Goal: Transaction & Acquisition: Obtain resource

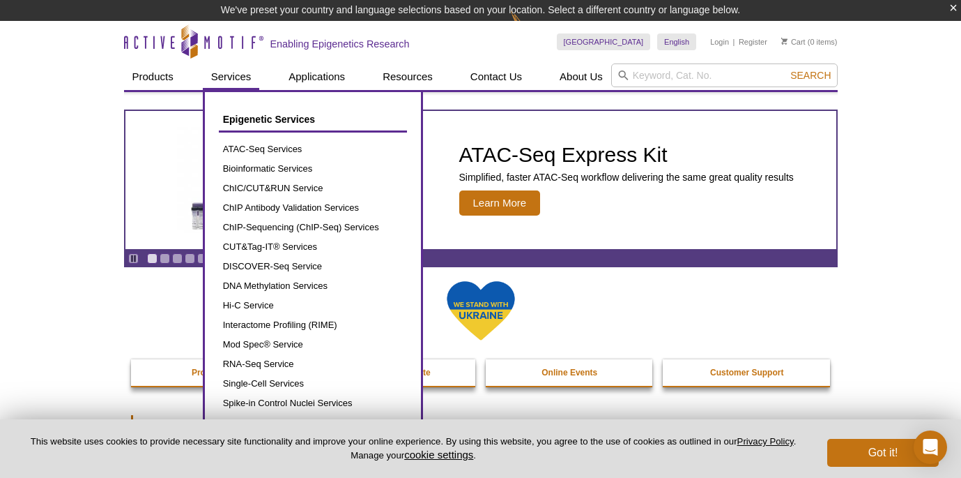
click at [224, 78] on link "Services" at bounding box center [231, 76] width 57 height 26
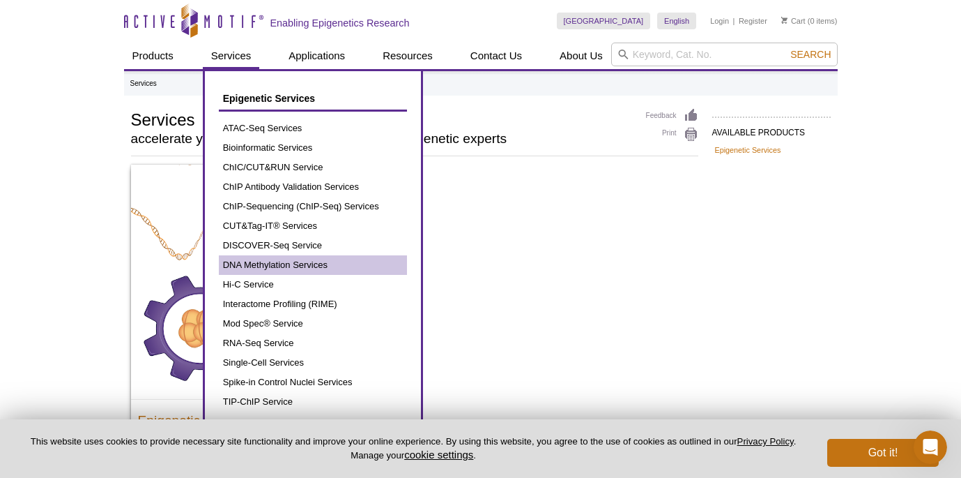
click at [273, 269] on link "DNA Methylation Services" at bounding box center [313, 265] width 188 height 20
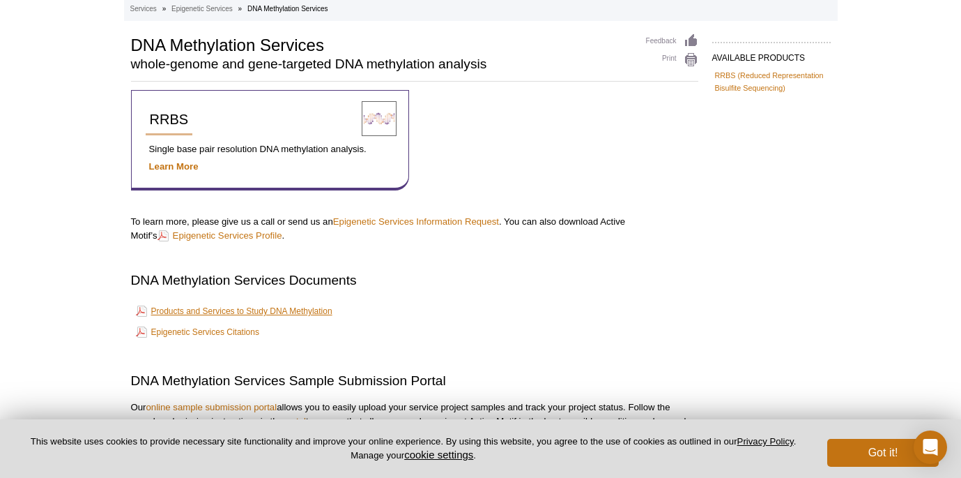
scroll to position [19, 0]
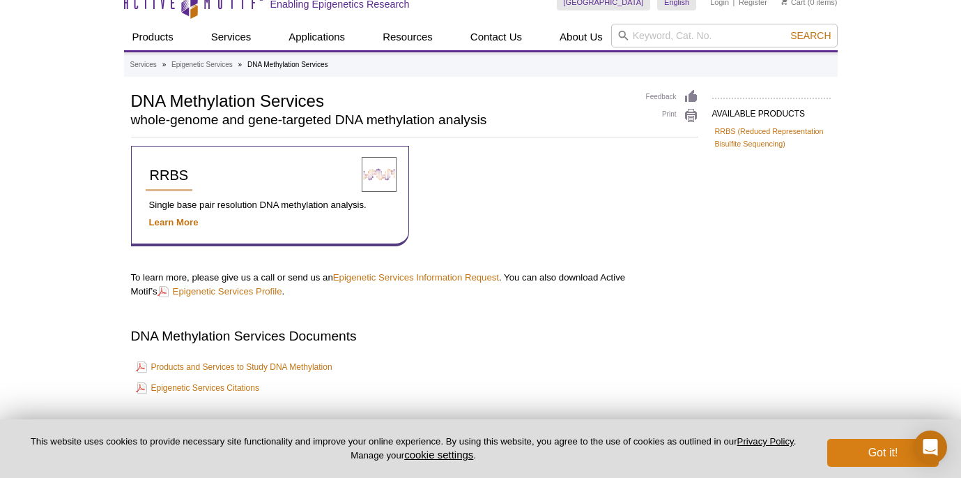
click at [867, 457] on button "Got it!" at bounding box center [884, 453] width 112 height 28
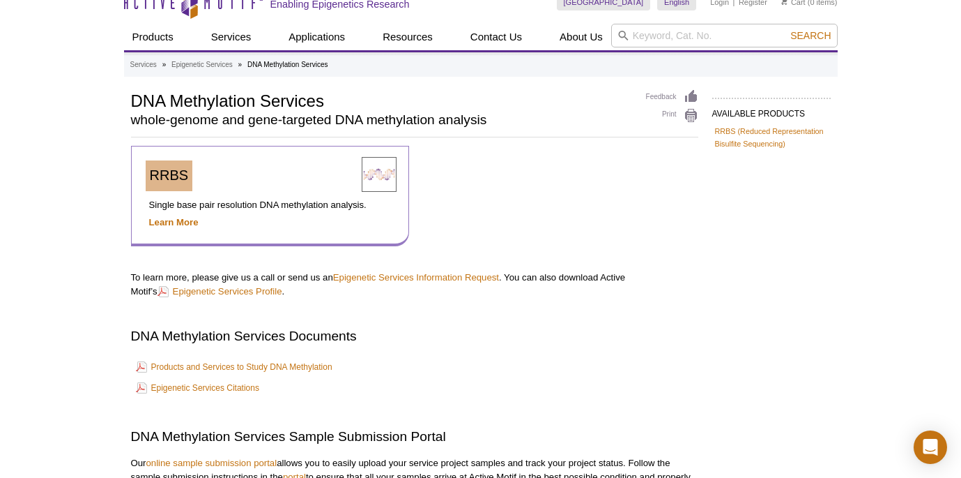
click at [167, 181] on span "RRBS" at bounding box center [169, 174] width 39 height 15
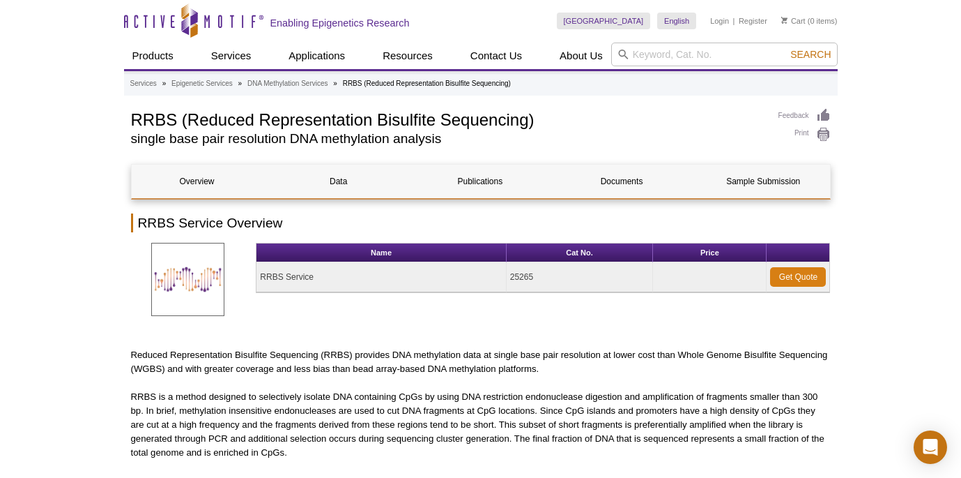
click at [784, 280] on link "Get Quote" at bounding box center [798, 277] width 56 height 20
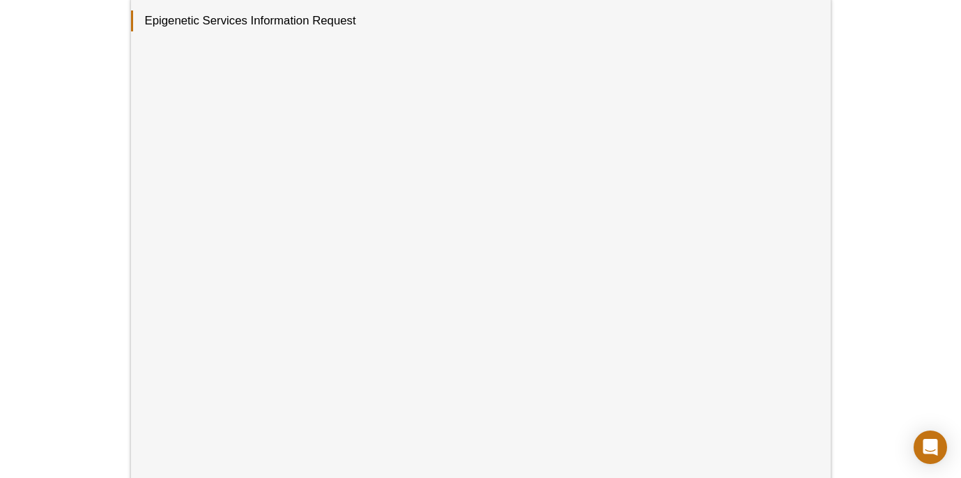
scroll to position [273, 0]
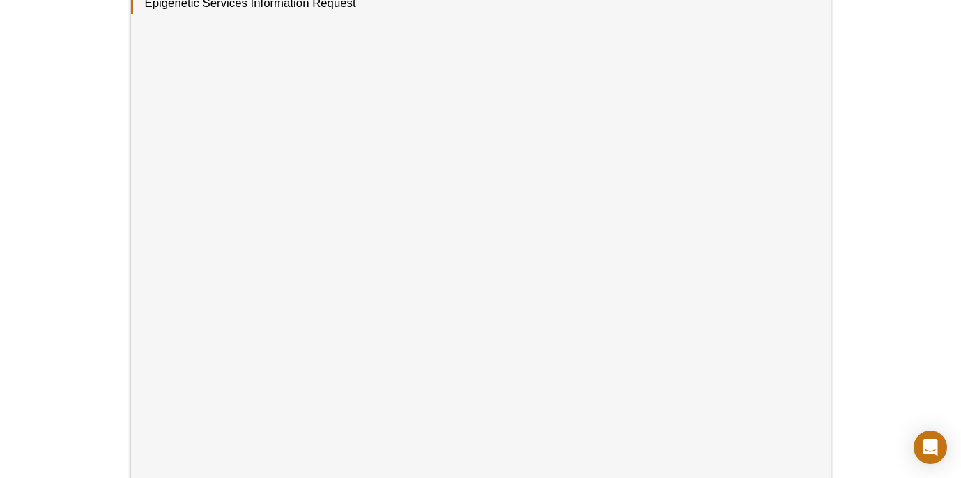
scroll to position [273, 0]
